Goal: Transaction & Acquisition: Purchase product/service

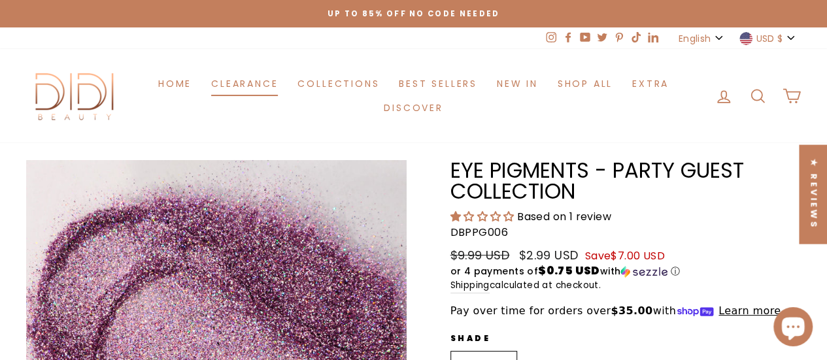
click at [263, 73] on link "Clearance" at bounding box center [244, 83] width 86 height 24
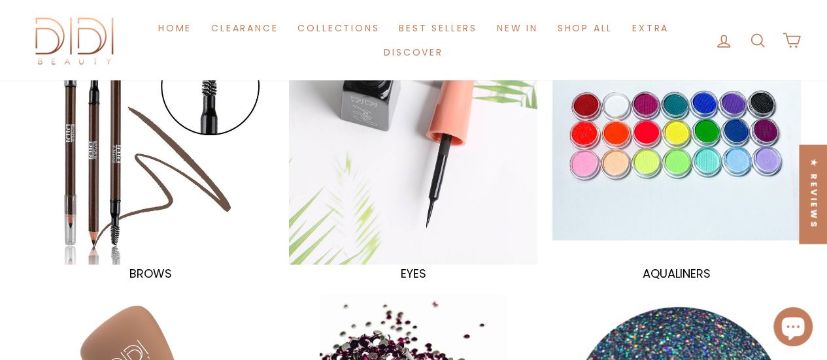
scroll to position [141, 0]
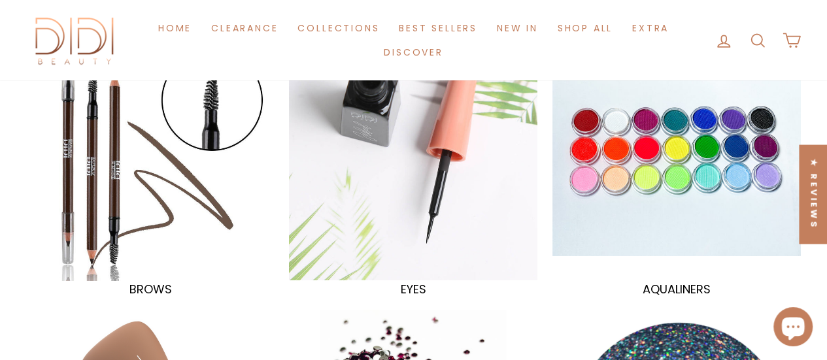
click at [183, 192] on div at bounding box center [150, 156] width 256 height 256
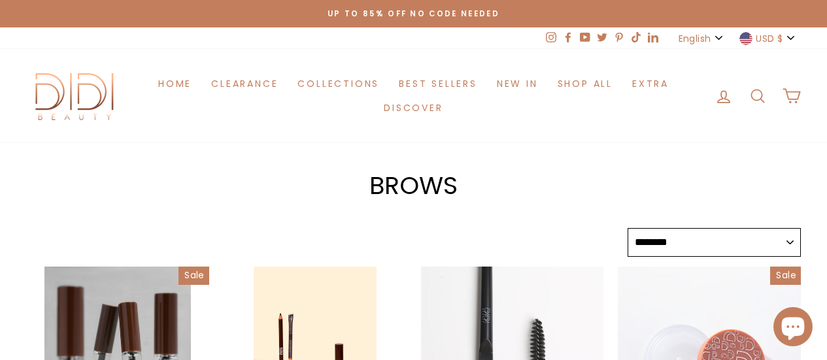
select select "******"
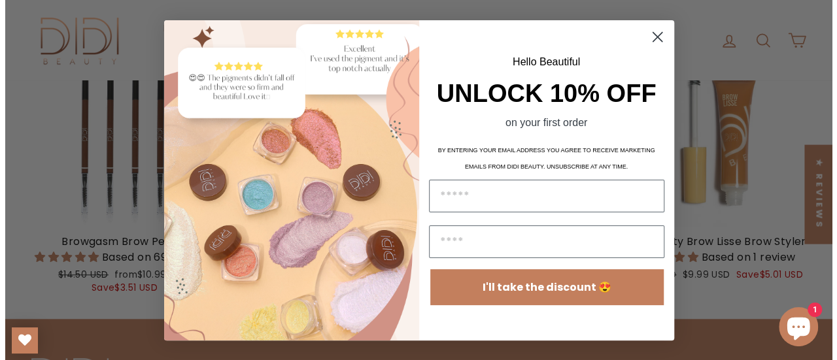
scroll to position [506, 0]
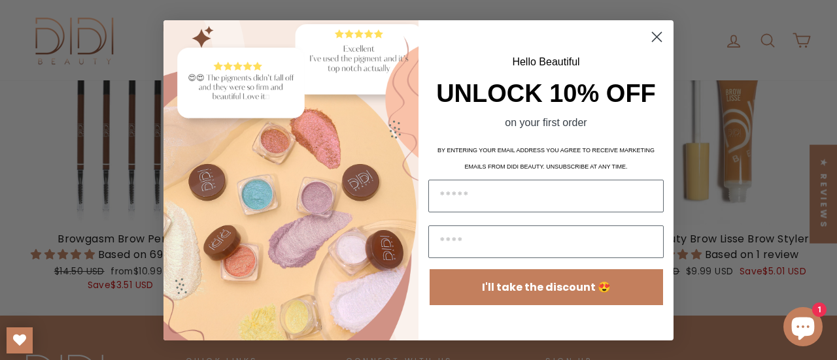
click at [667, 46] on icon "Close dialog" at bounding box center [656, 36] width 23 height 23
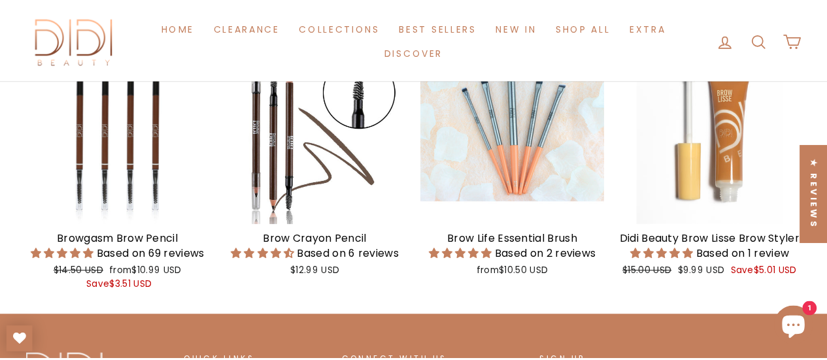
scroll to position [503, 0]
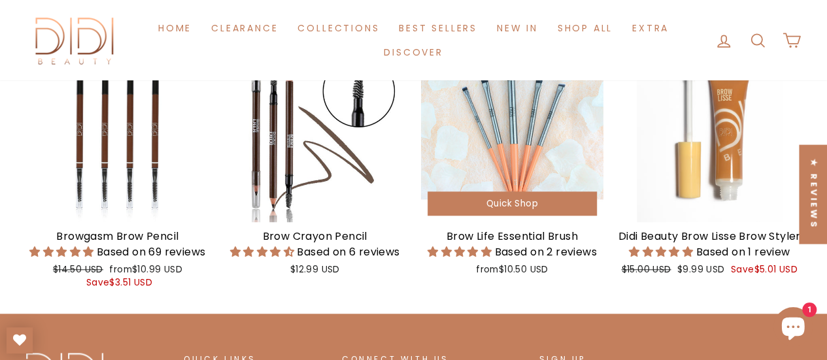
click at [515, 207] on span "Quick Shop" at bounding box center [512, 203] width 52 height 12
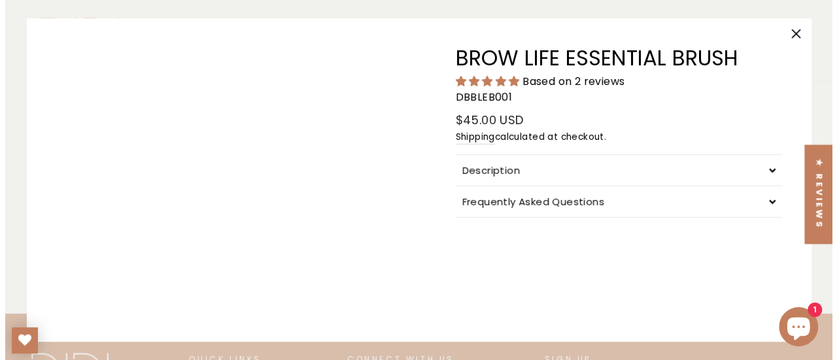
scroll to position [506, 0]
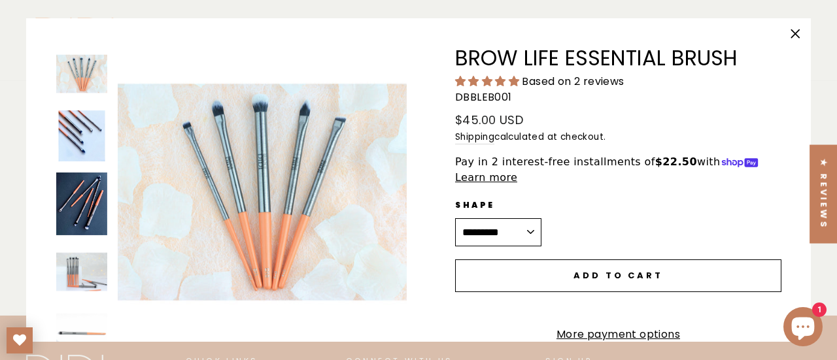
click at [781, 31] on button ""Close (esc)"" at bounding box center [794, 33] width 31 height 31
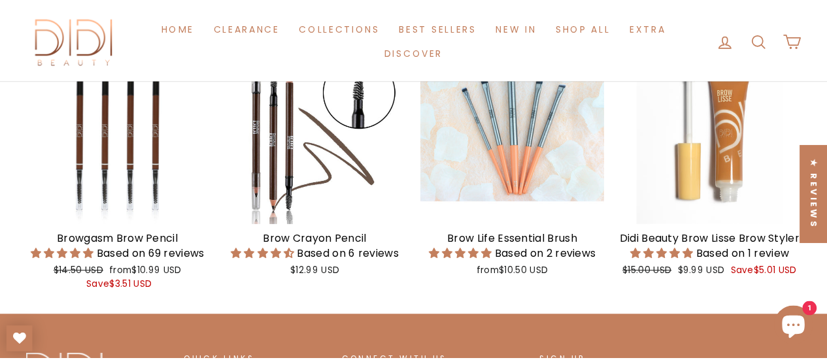
scroll to position [503, 0]
